Goal: Task Accomplishment & Management: Use online tool/utility

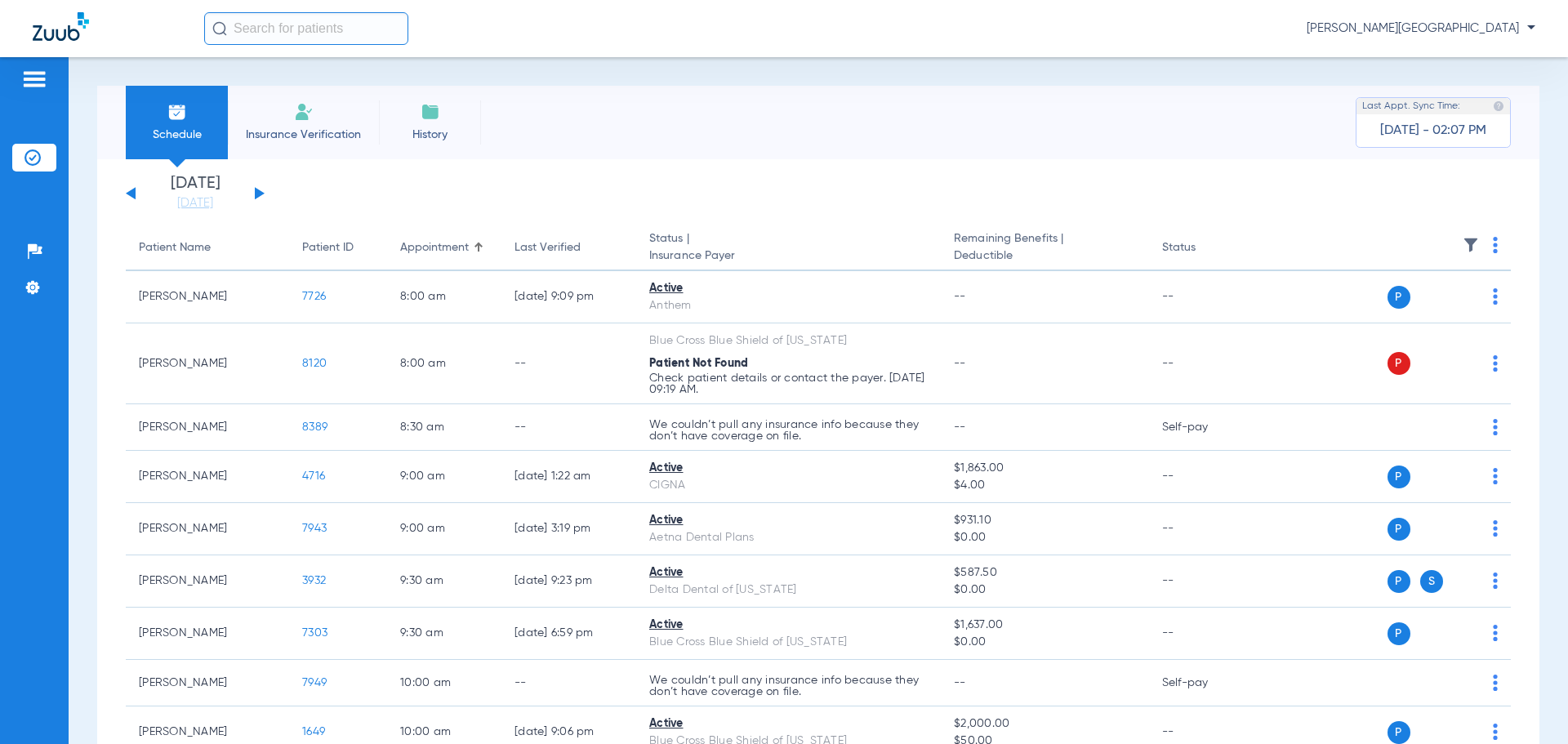
scroll to position [533, 0]
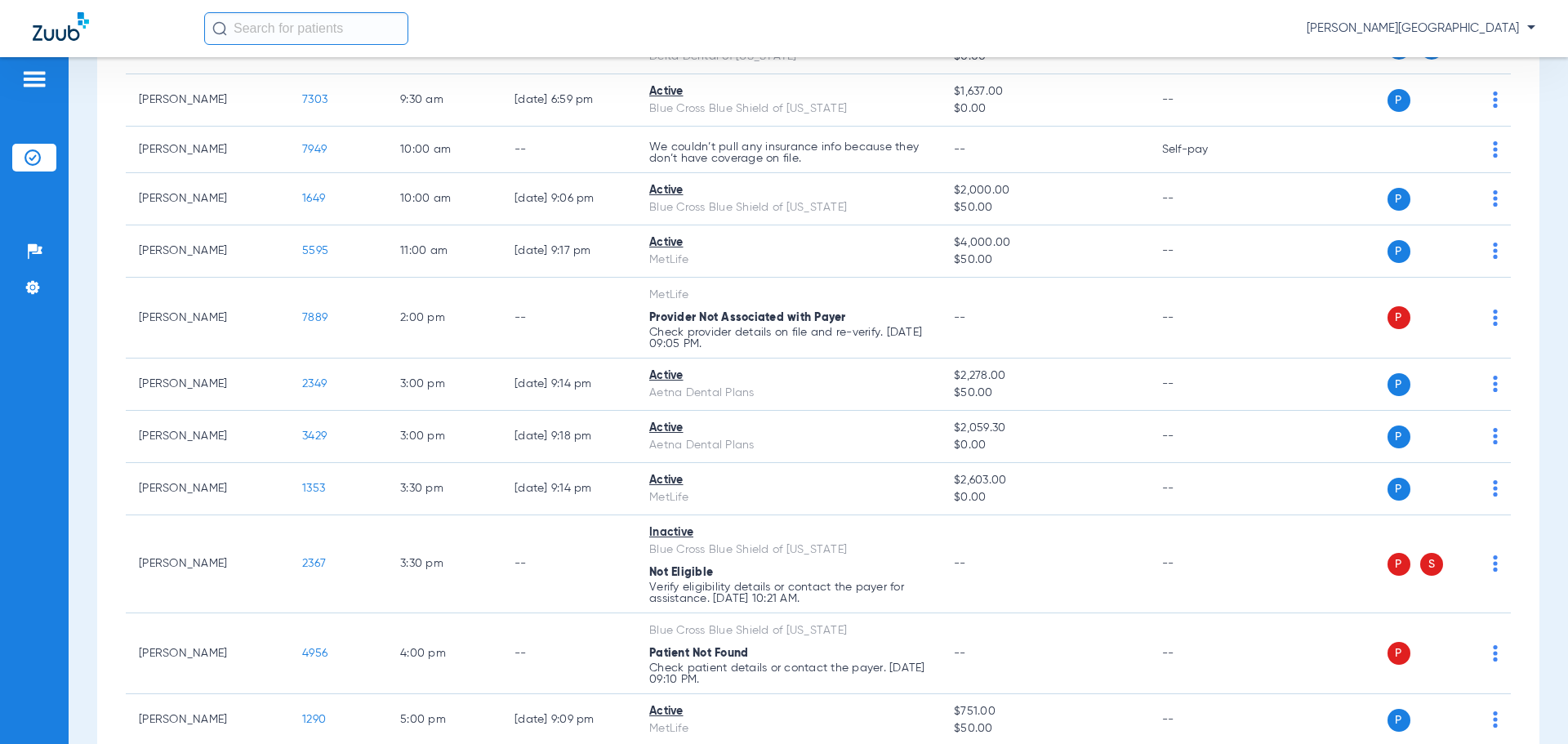
click at [229, 30] on input "text" at bounding box center [307, 28] width 204 height 32
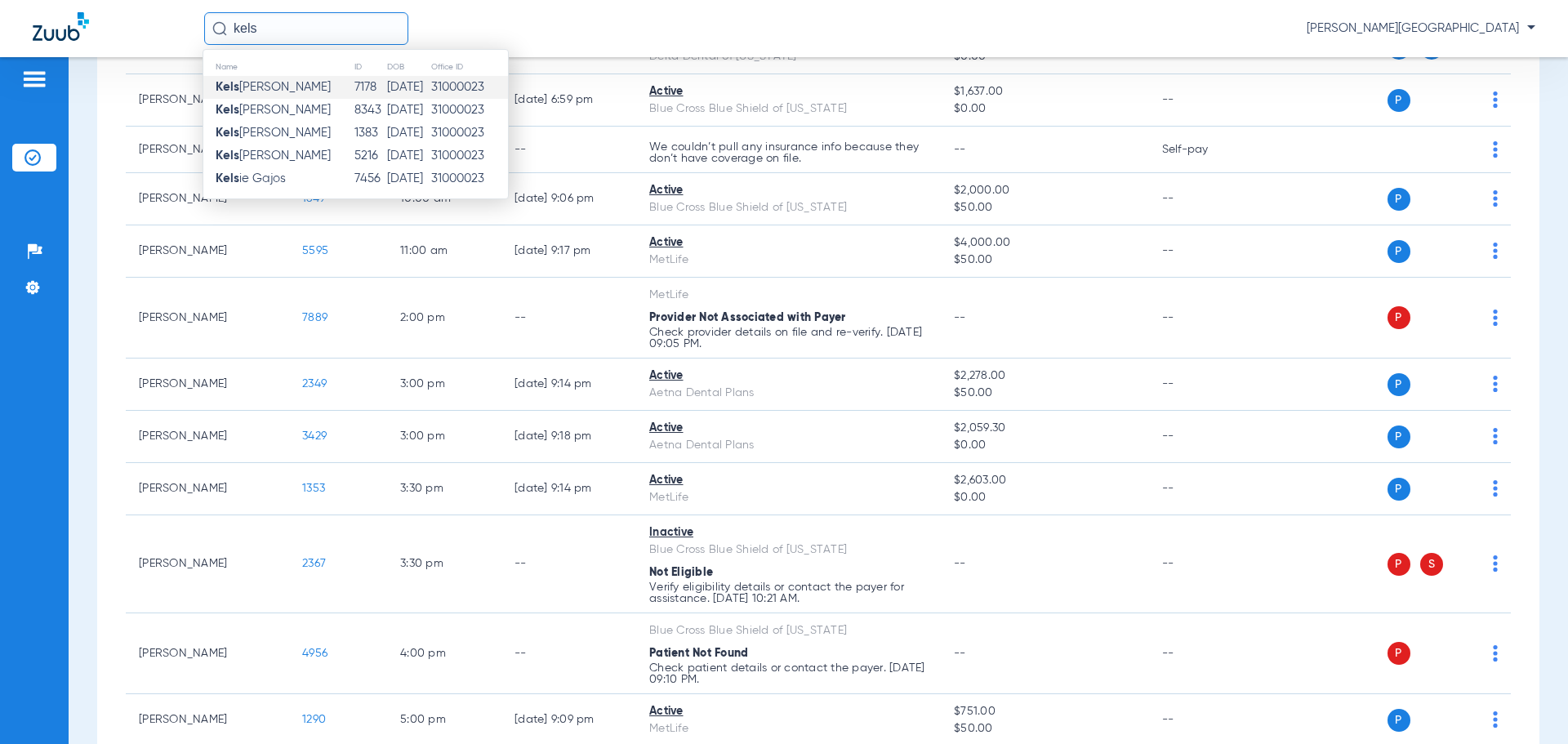
type input "kels"
click at [262, 85] on span "Kels [PERSON_NAME]" at bounding box center [273, 87] width 115 height 12
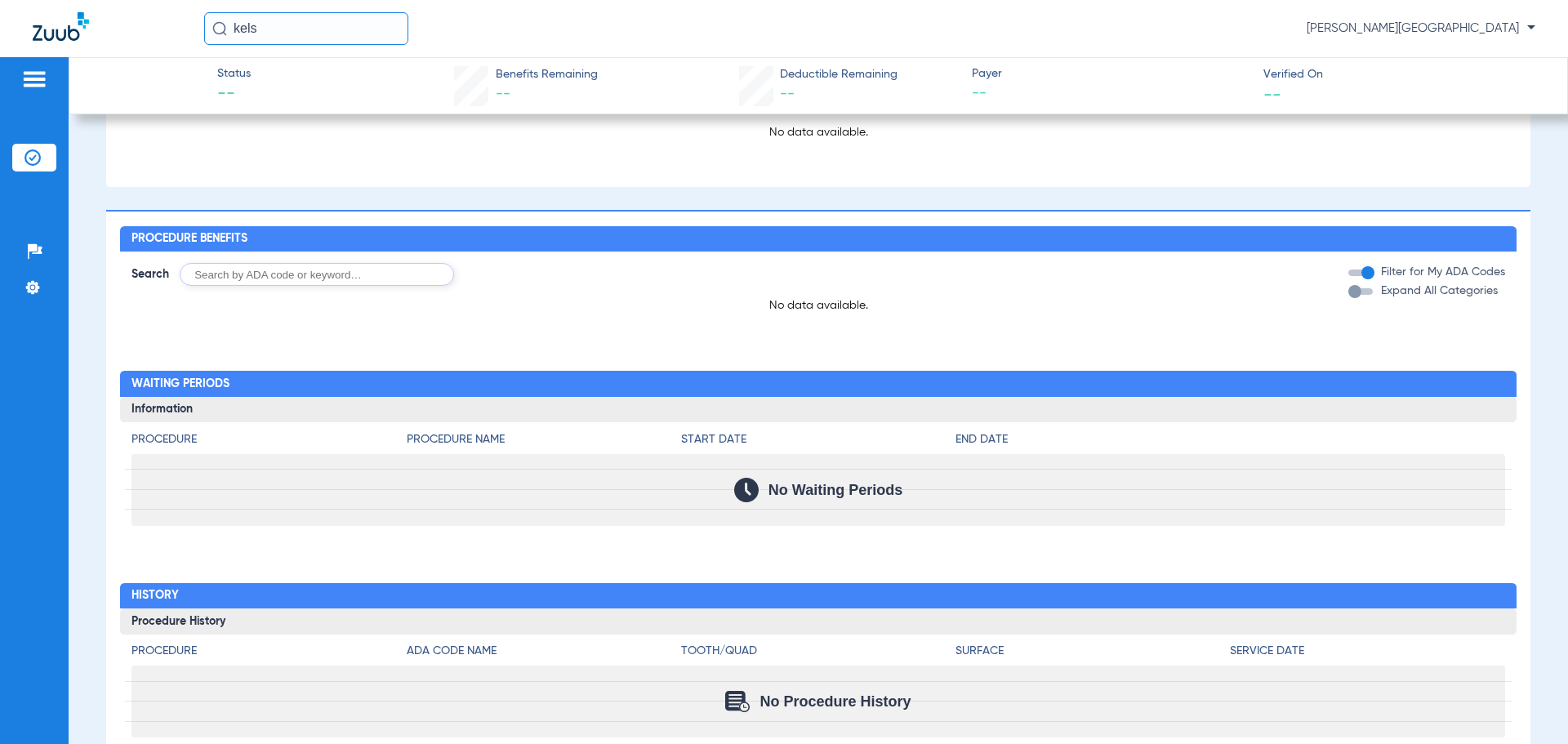
click at [32, 158] on img at bounding box center [32, 157] width 16 height 16
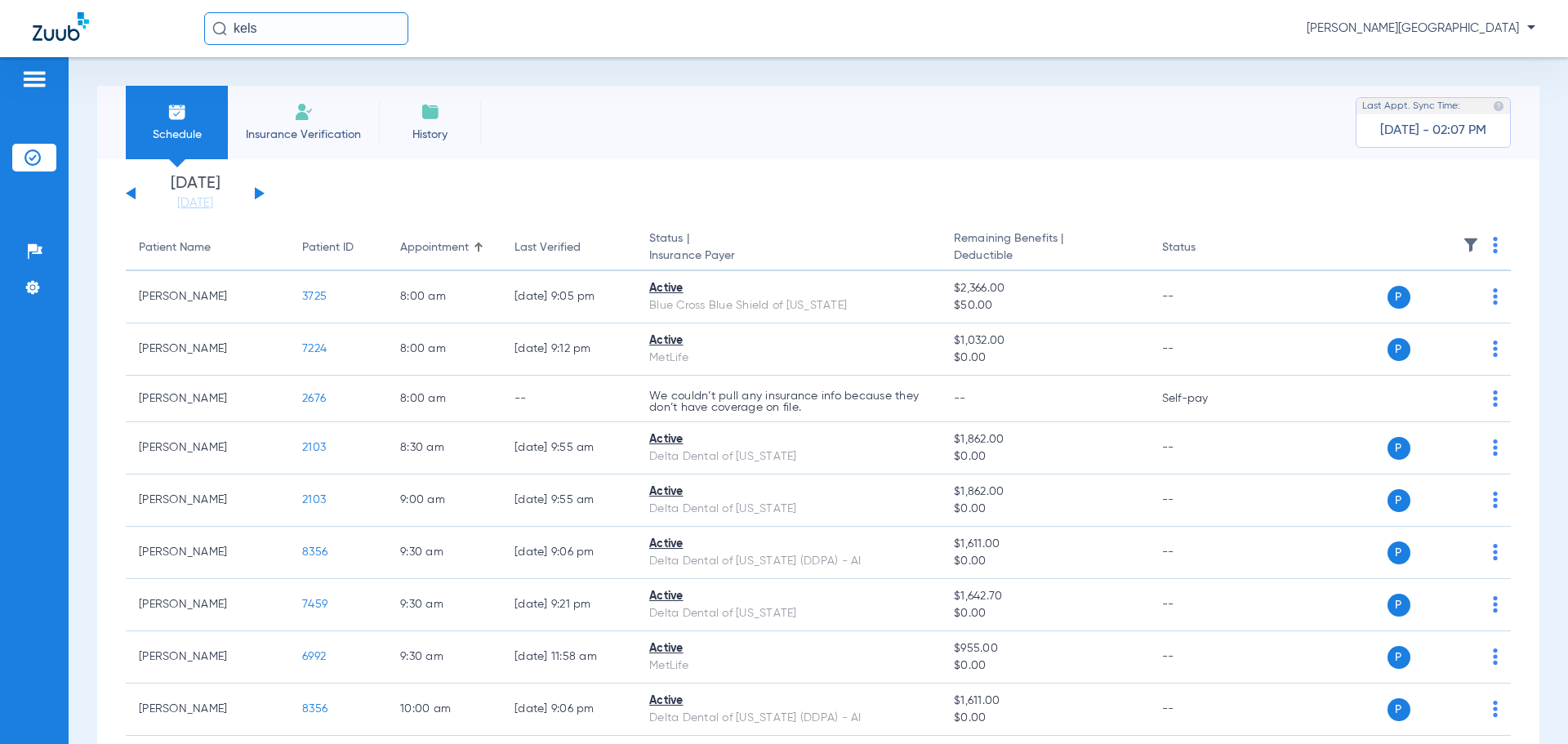
click at [271, 20] on input "kels" at bounding box center [307, 28] width 204 height 32
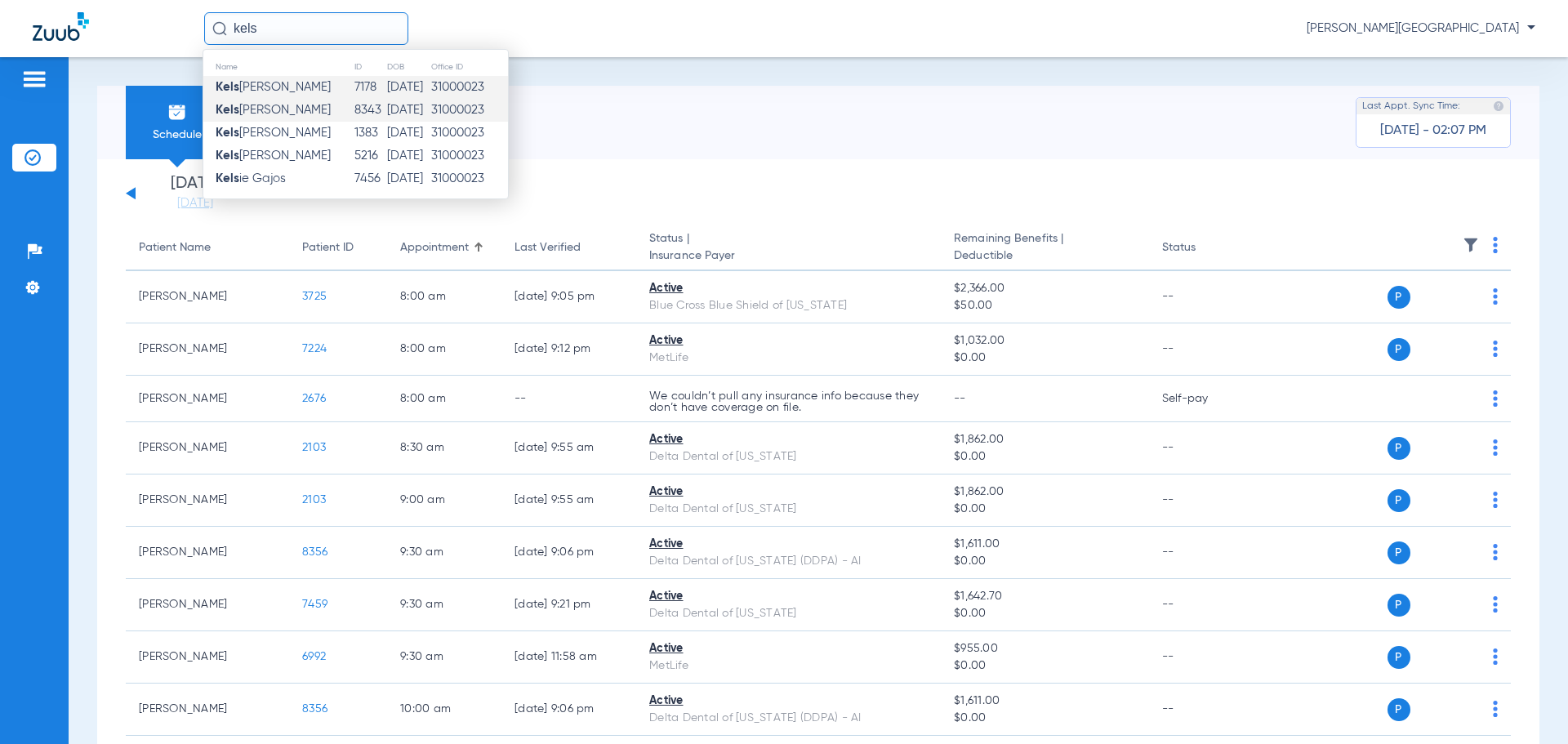
click at [244, 112] on span "Kels [PERSON_NAME]" at bounding box center [273, 110] width 115 height 12
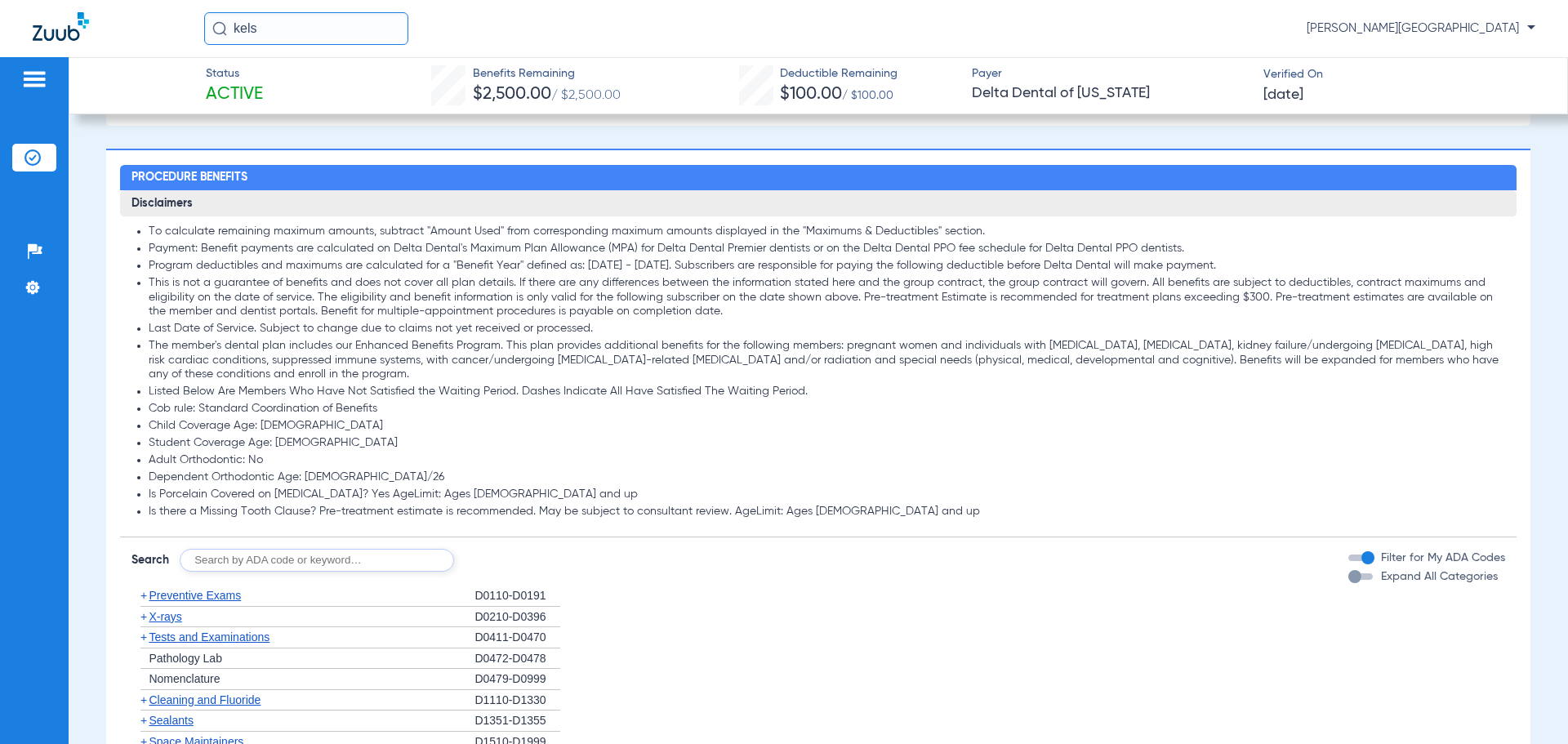
scroll to position [824, 0]
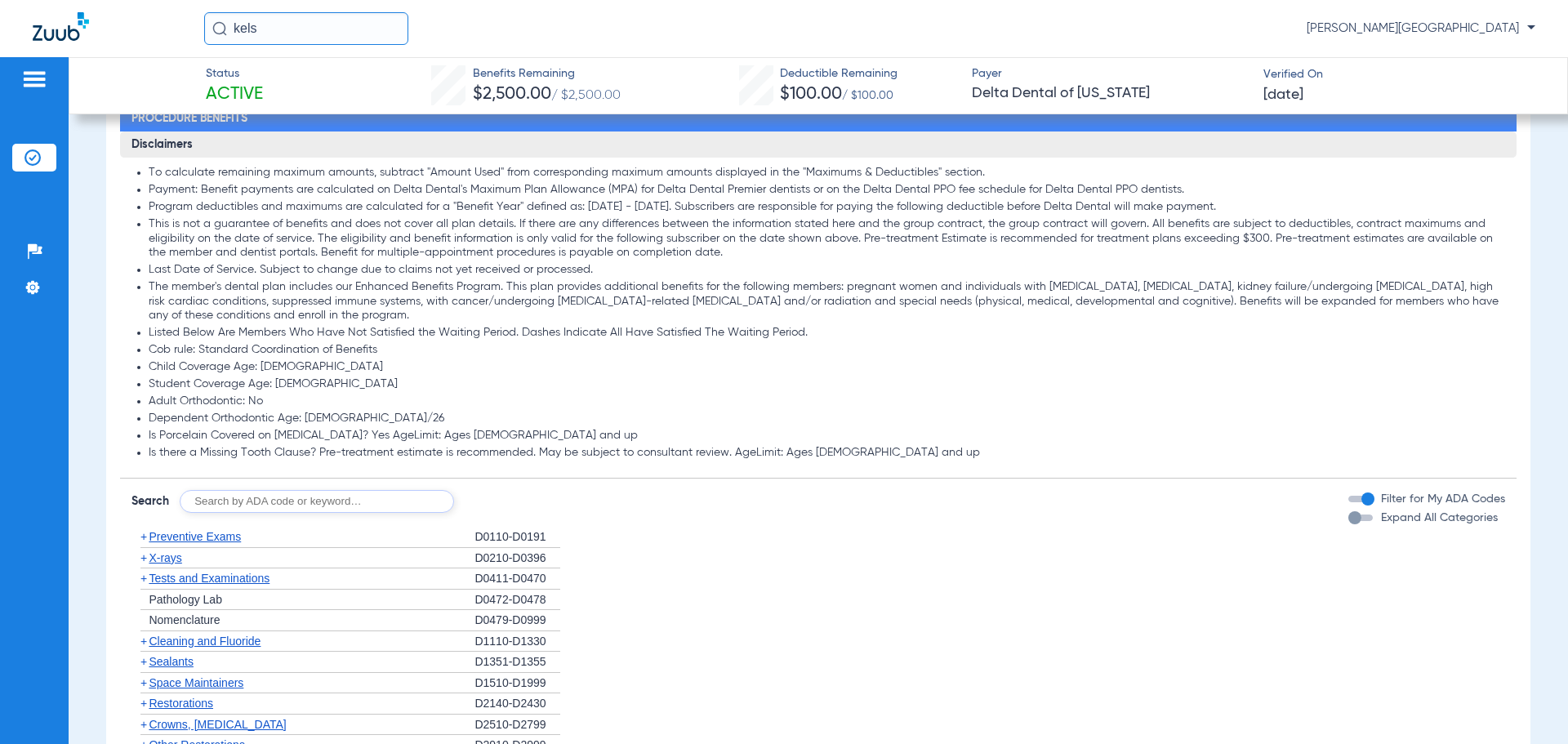
click at [147, 564] on span "+" at bounding box center [140, 558] width 17 height 20
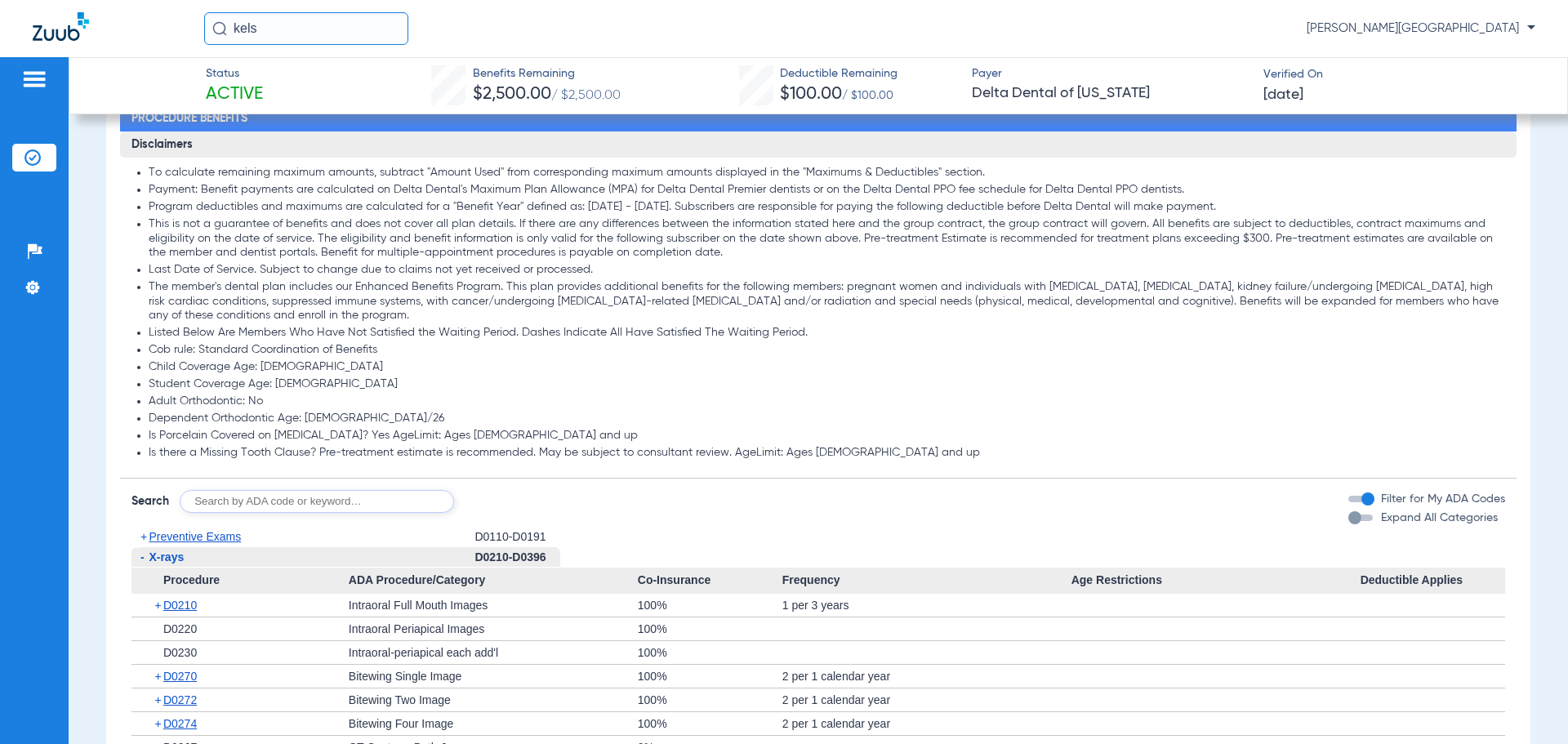
click at [156, 609] on span "+" at bounding box center [158, 605] width 9 height 23
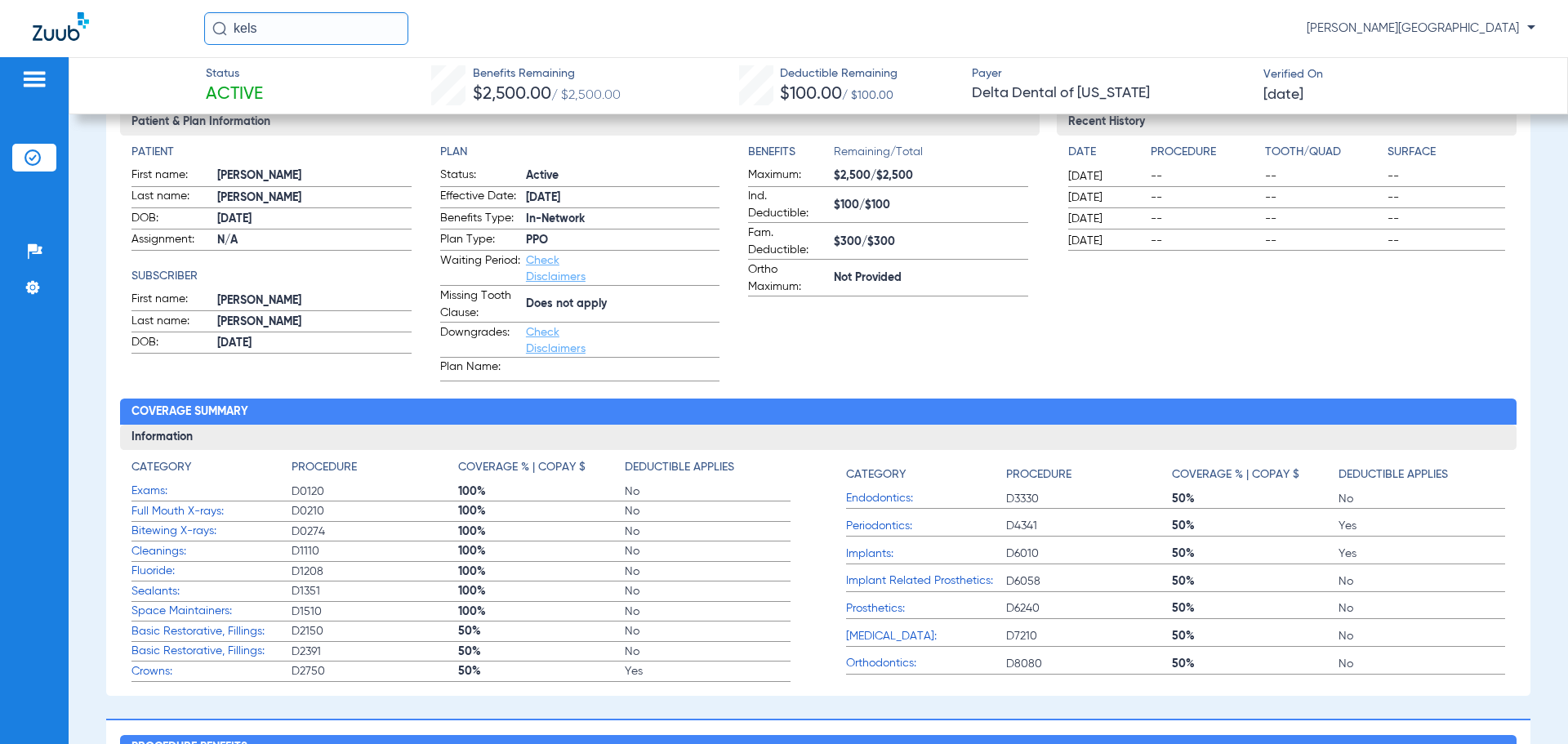
scroll to position [102, 0]
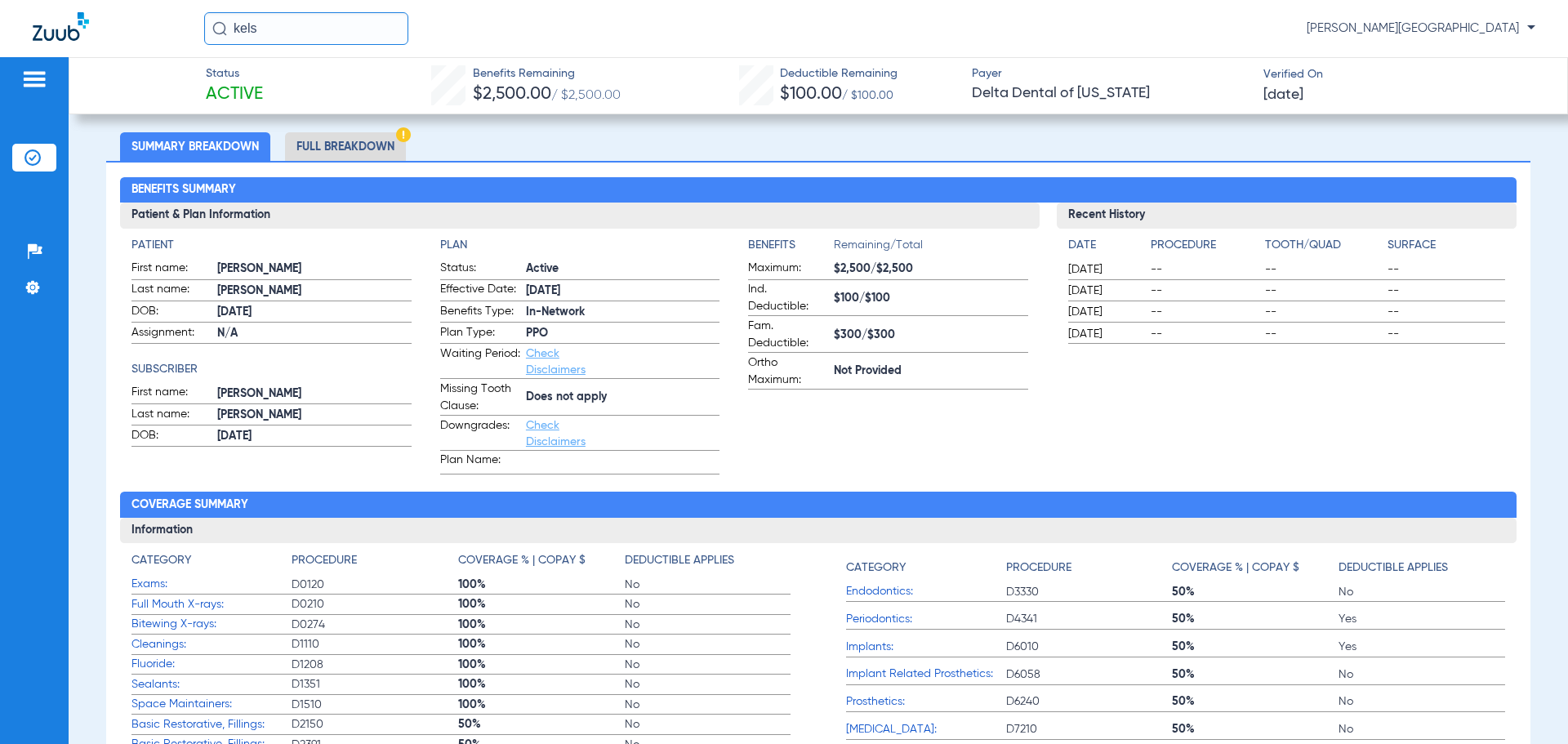
click at [22, 149] on li "Insurance Verification" at bounding box center [34, 158] width 44 height 28
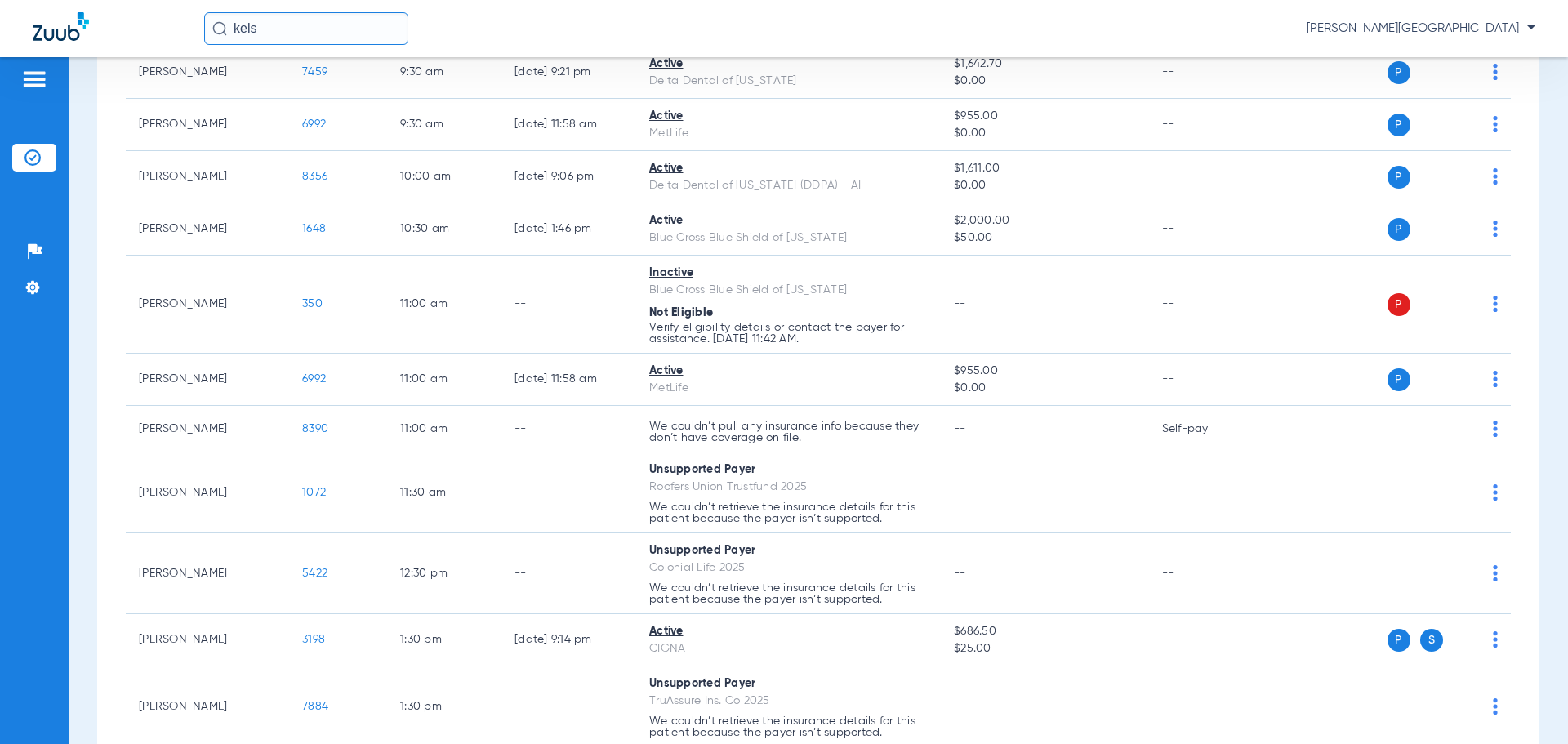
scroll to position [541, 0]
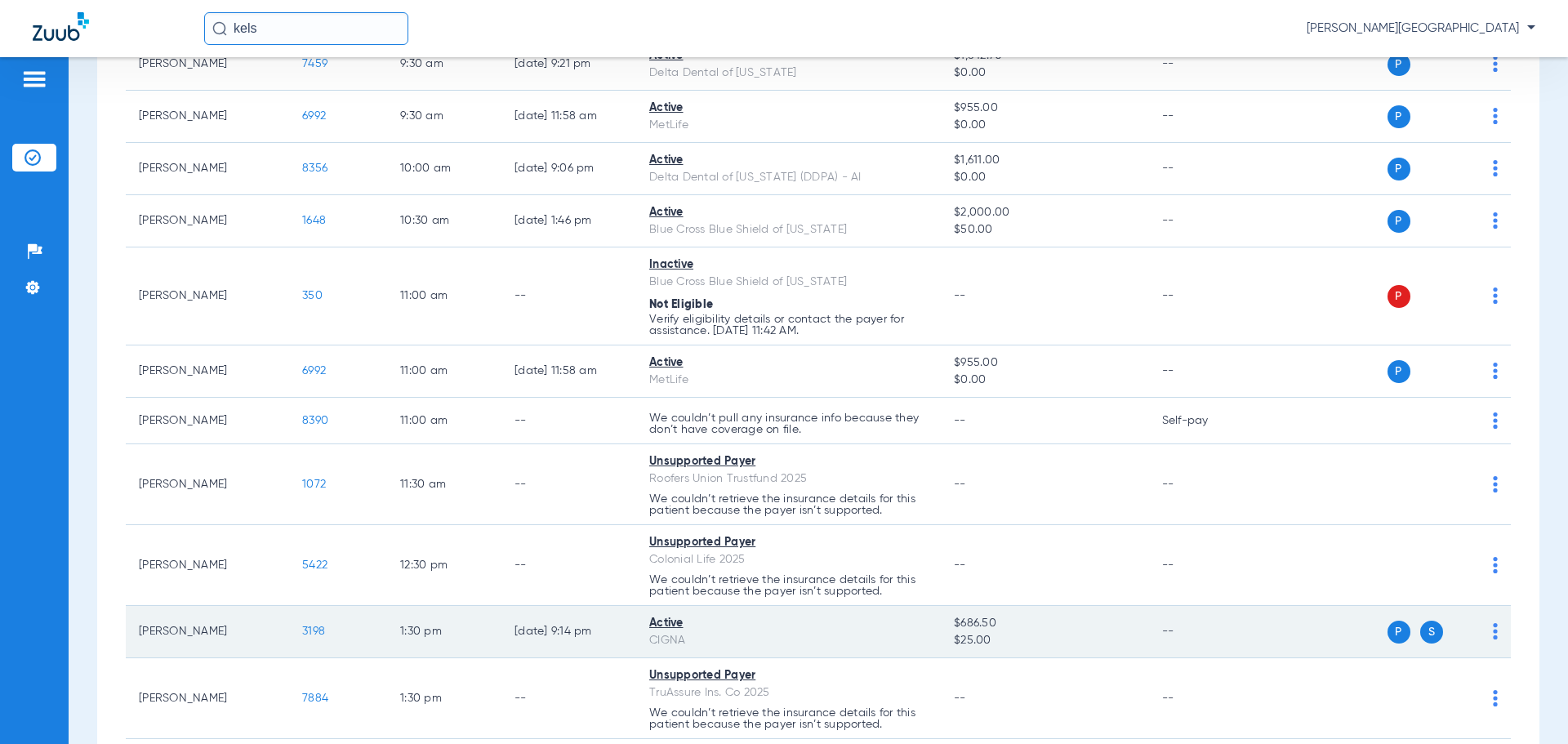
click at [318, 631] on span "3198" at bounding box center [313, 631] width 23 height 11
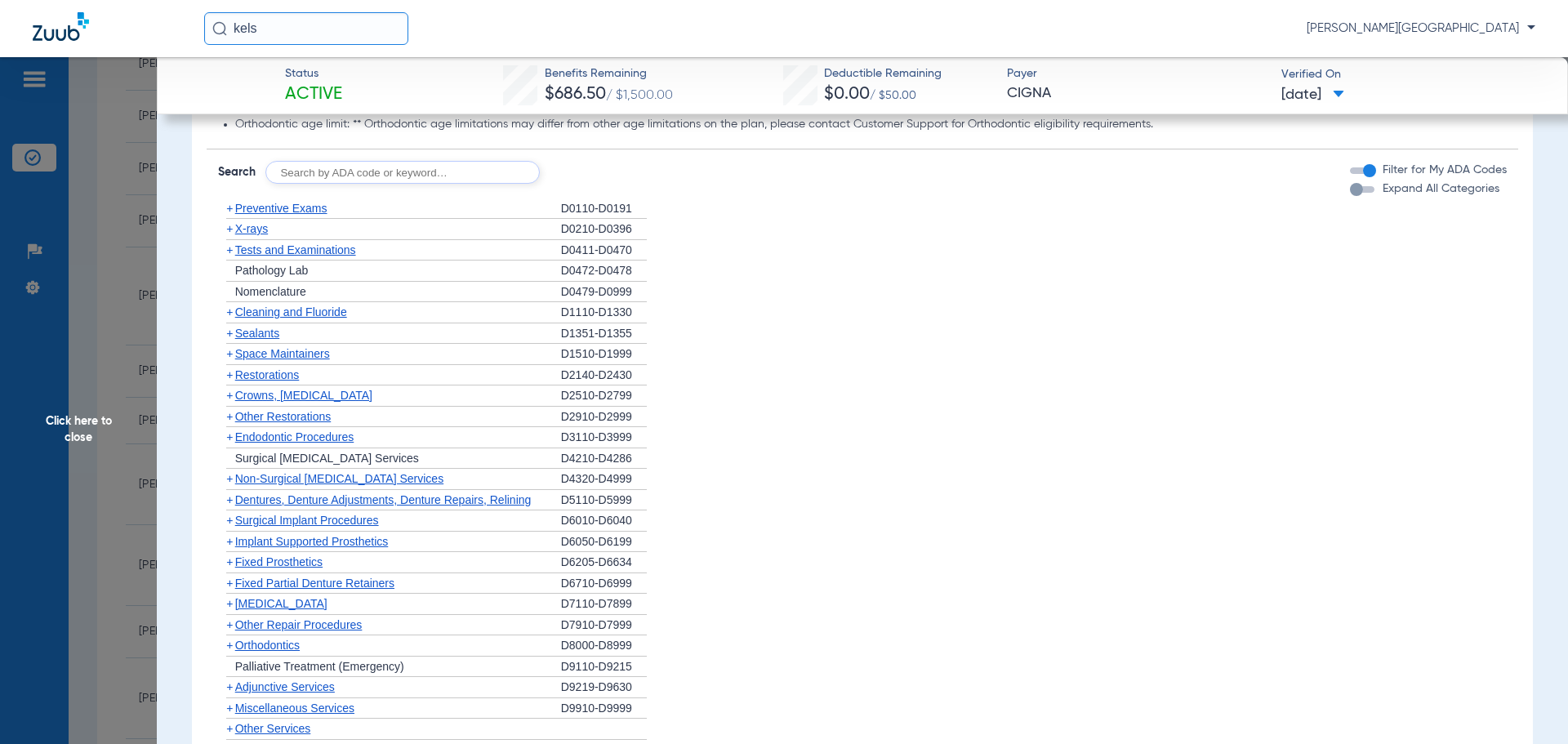
scroll to position [949, 0]
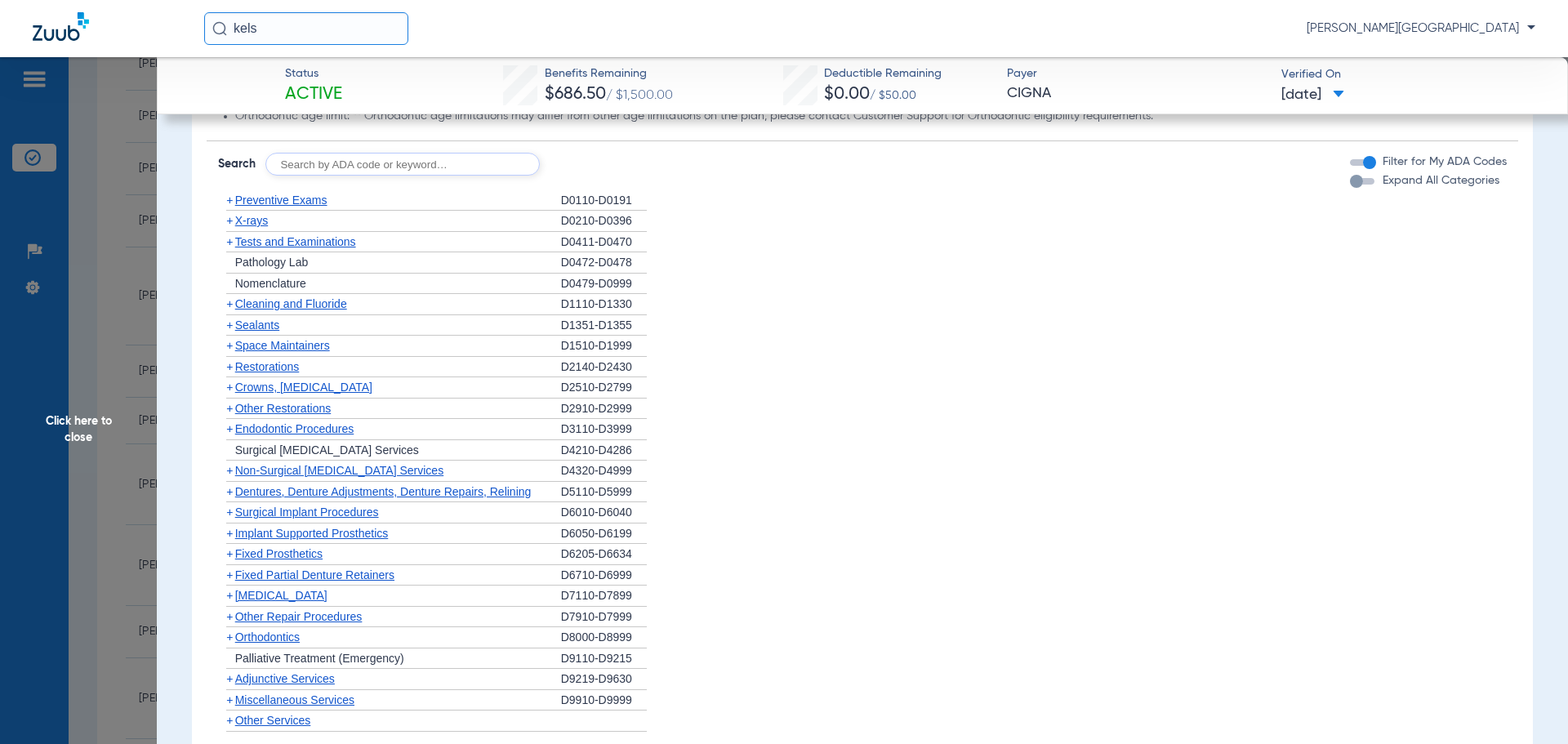
click at [231, 304] on span "+" at bounding box center [230, 303] width 7 height 13
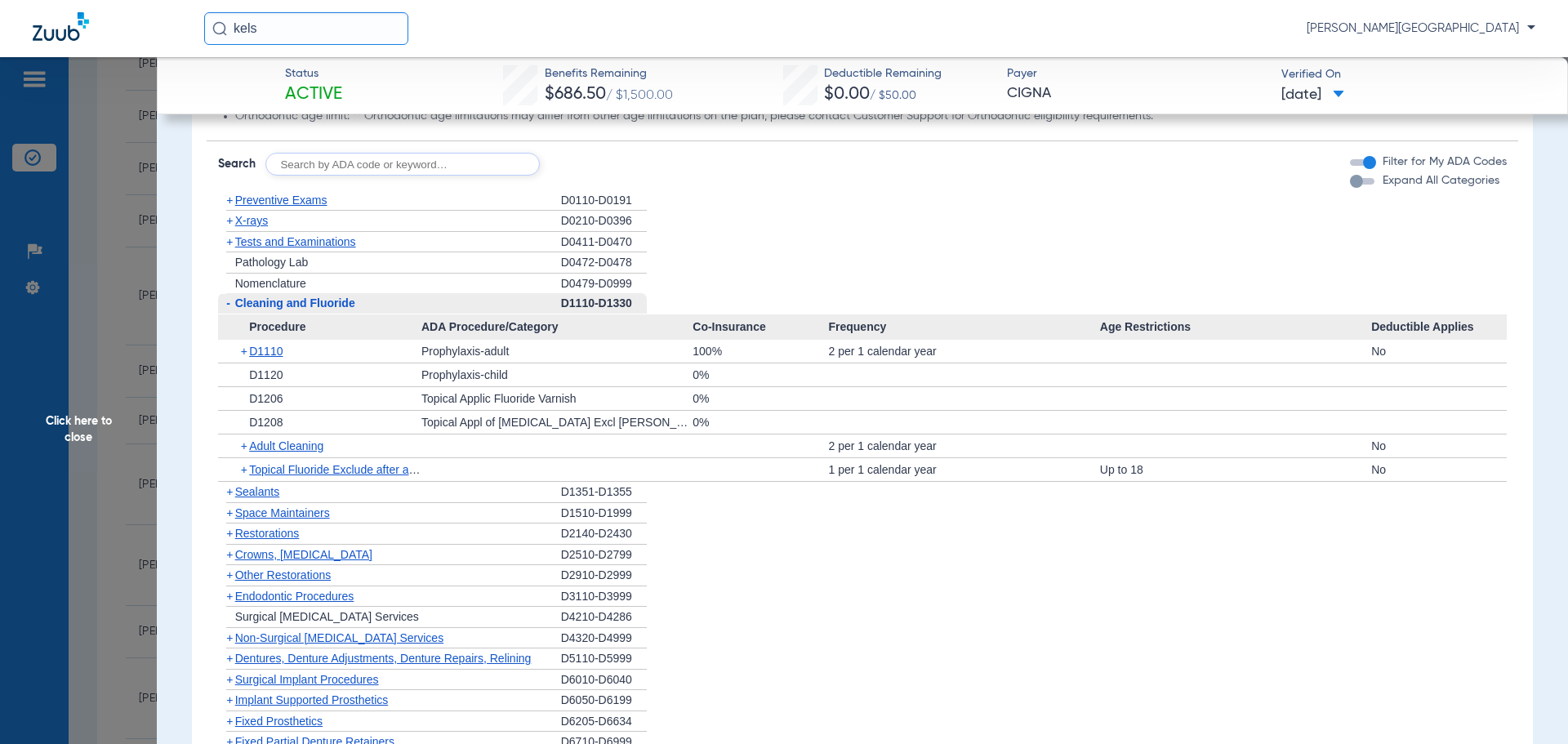
click at [241, 473] on span "+" at bounding box center [245, 470] width 9 height 23
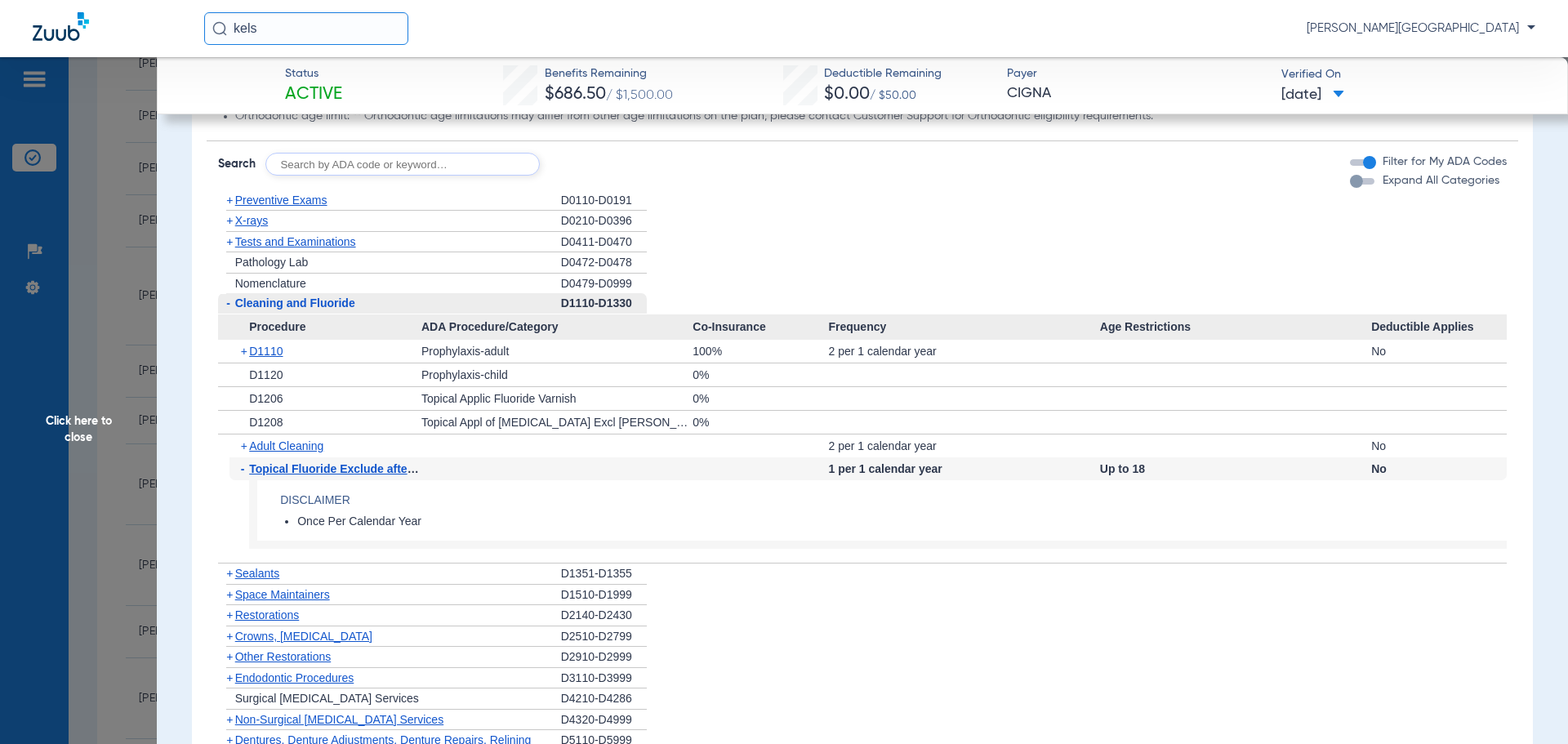
click at [246, 447] on span "+" at bounding box center [245, 446] width 9 height 23
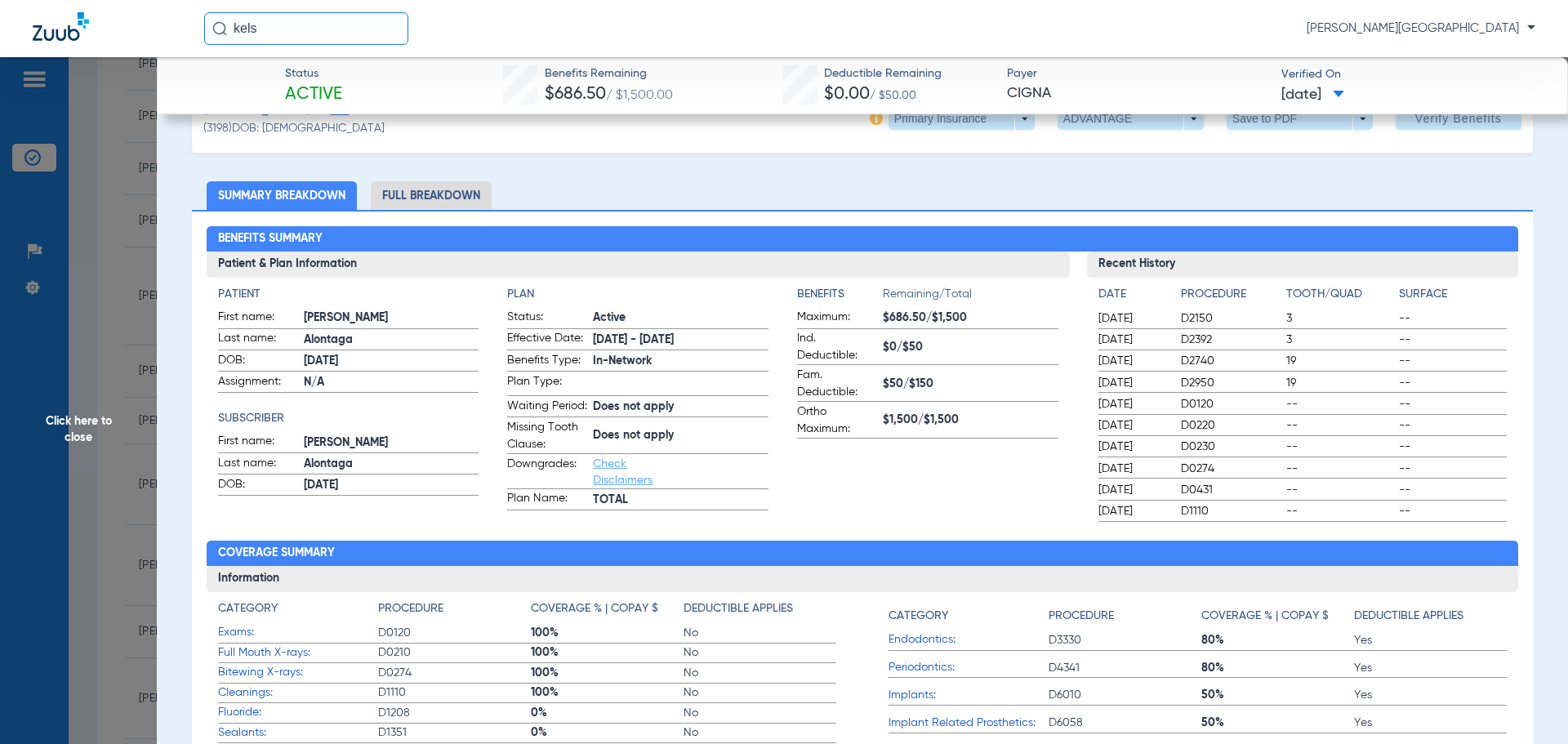
scroll to position [0, 0]
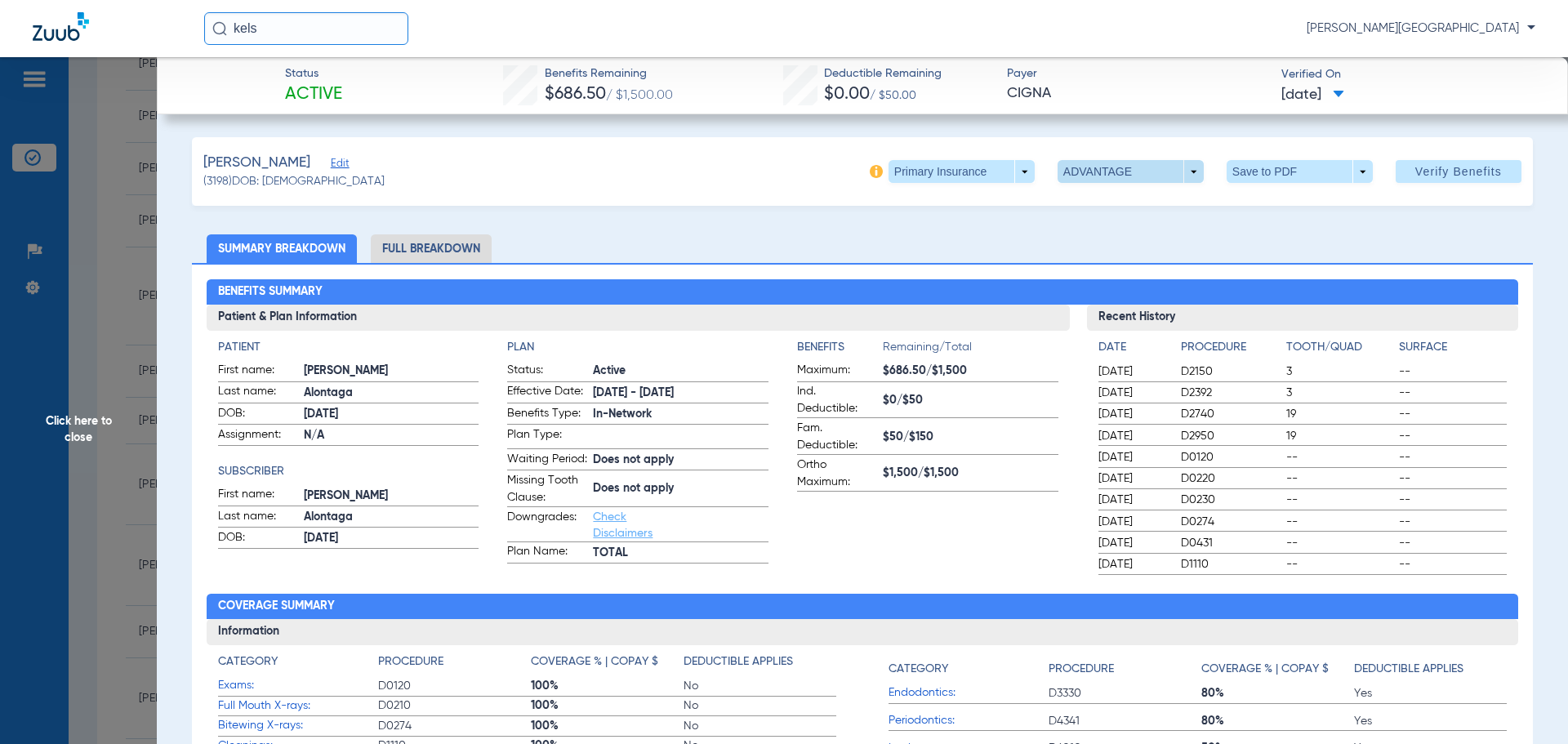
click at [1182, 175] on span at bounding box center [1130, 171] width 146 height 23
click at [1073, 234] on span "TOTAL" at bounding box center [1096, 236] width 76 height 11
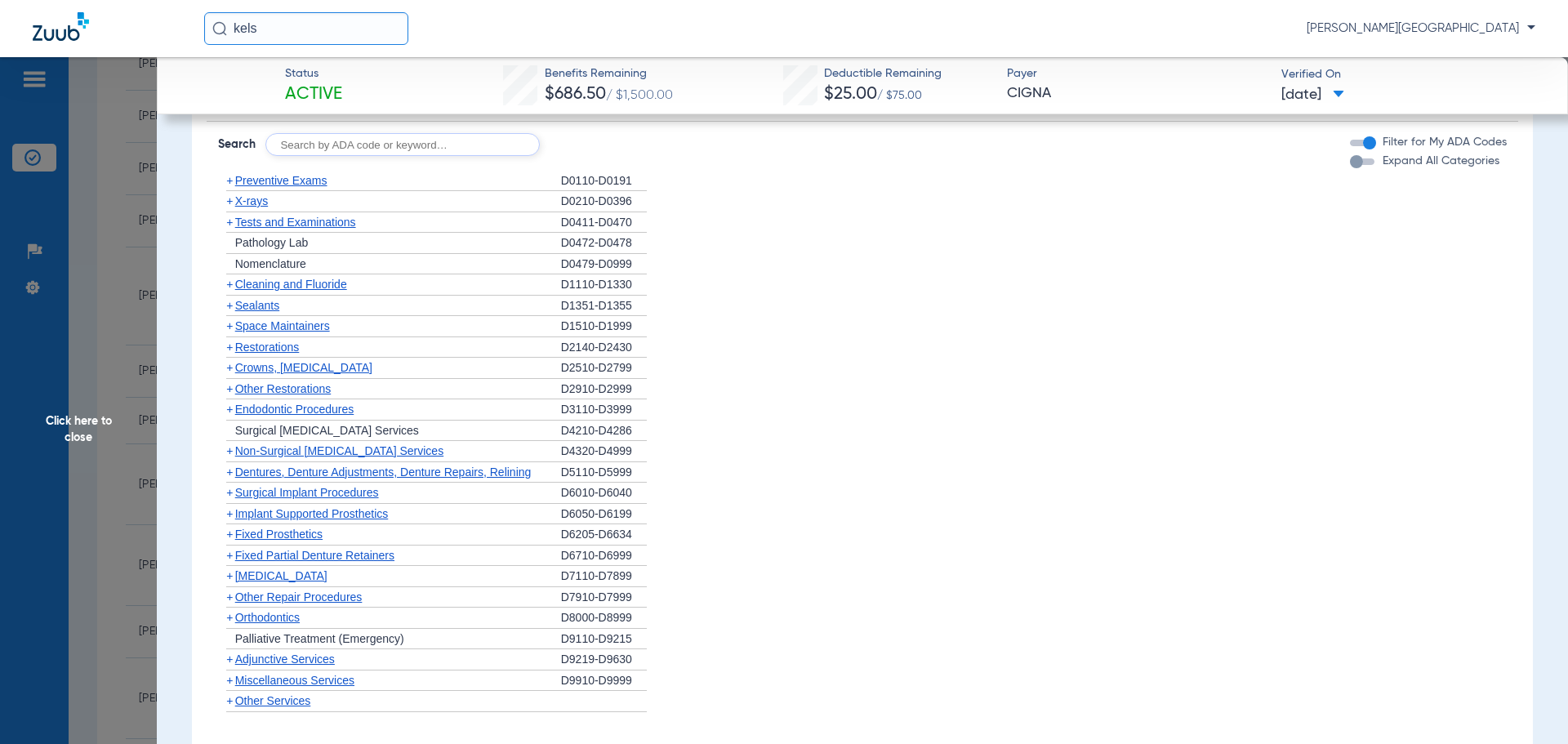
scroll to position [972, 0]
click at [228, 286] on span "+" at bounding box center [230, 281] width 7 height 13
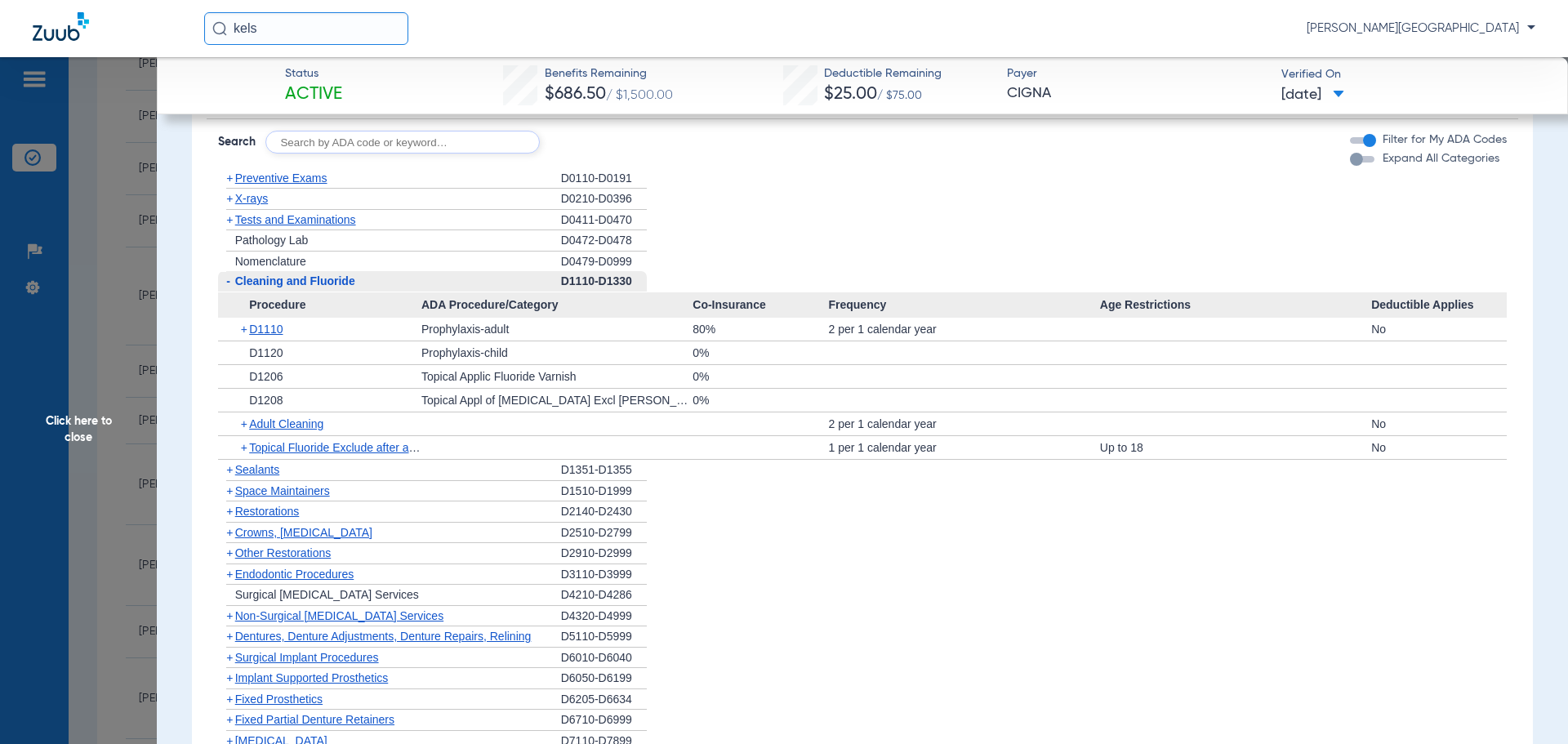
click at [112, 315] on span "Click here to close" at bounding box center [78, 429] width 157 height 744
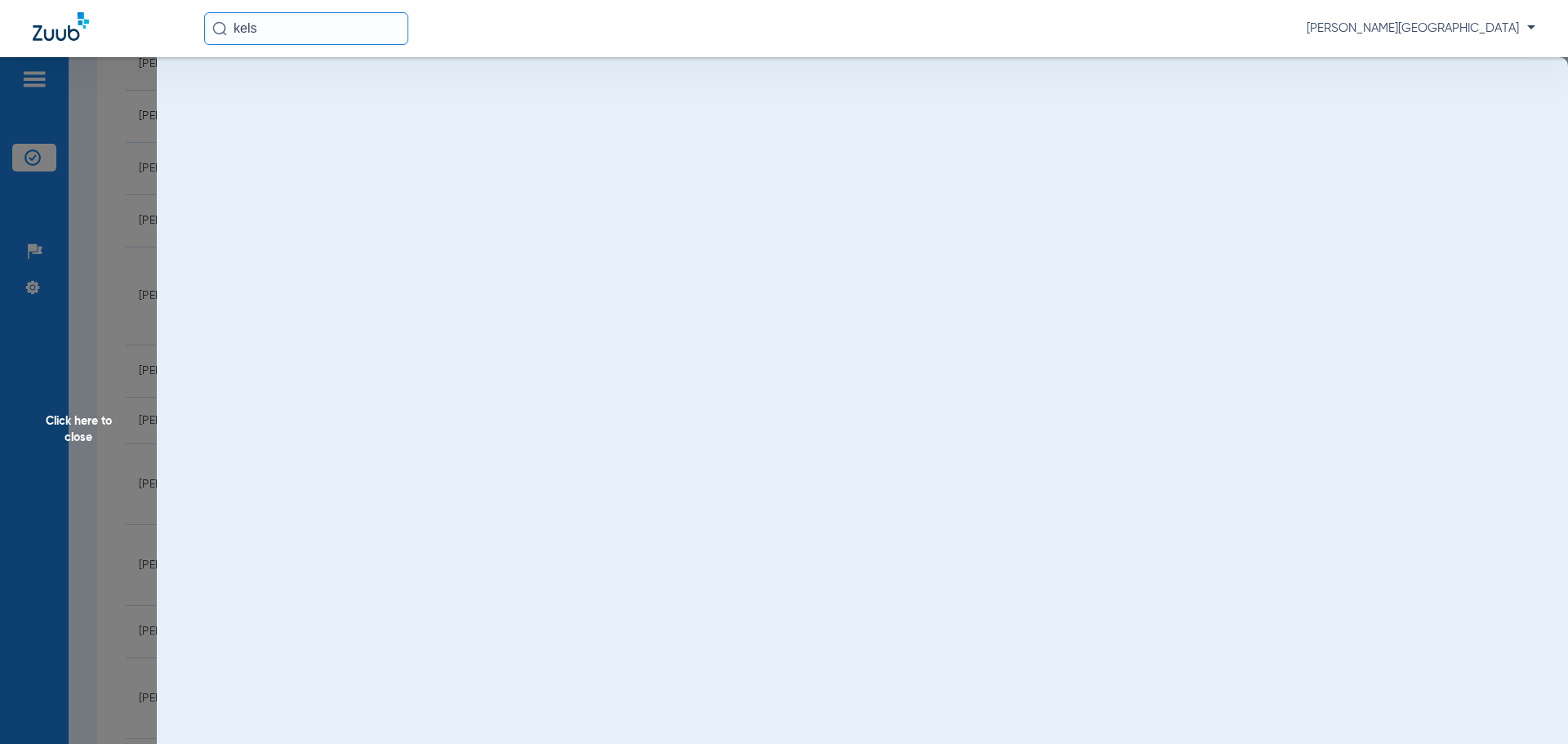
scroll to position [0, 0]
